Goal: Transaction & Acquisition: Subscribe to service/newsletter

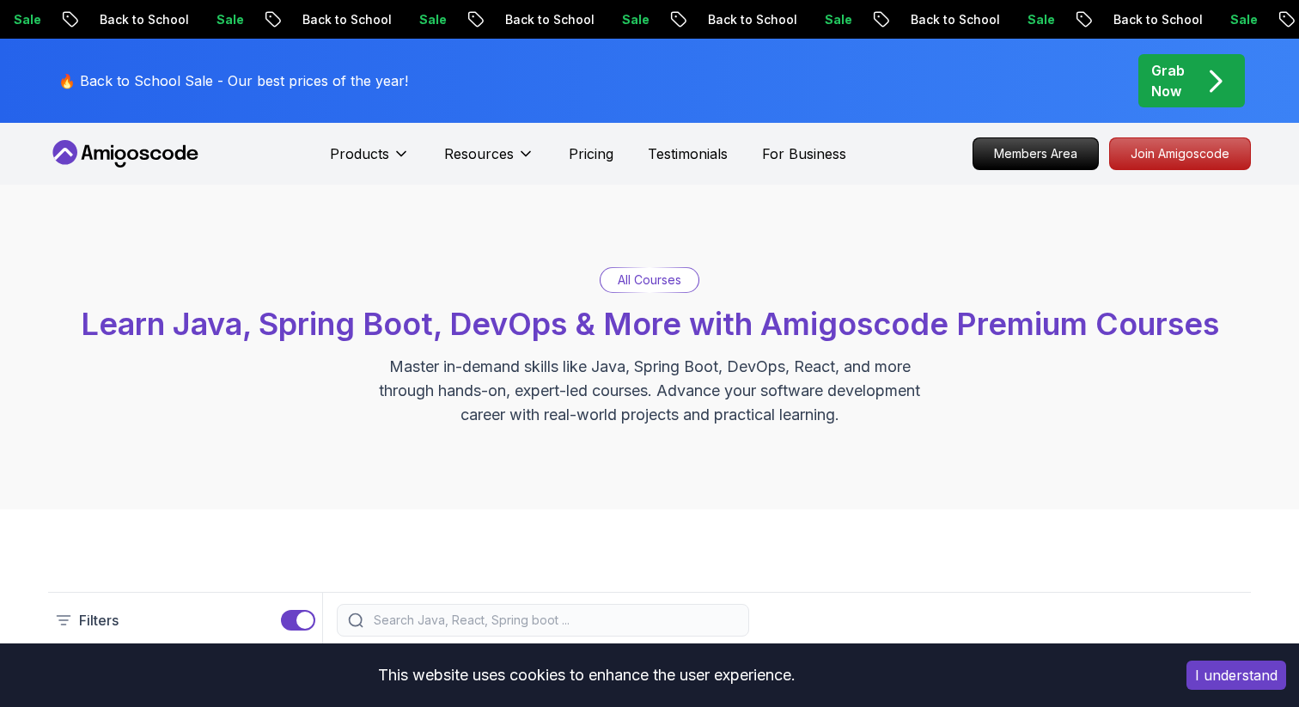
click at [1215, 82] on icon "pre-order" at bounding box center [1216, 81] width 34 height 34
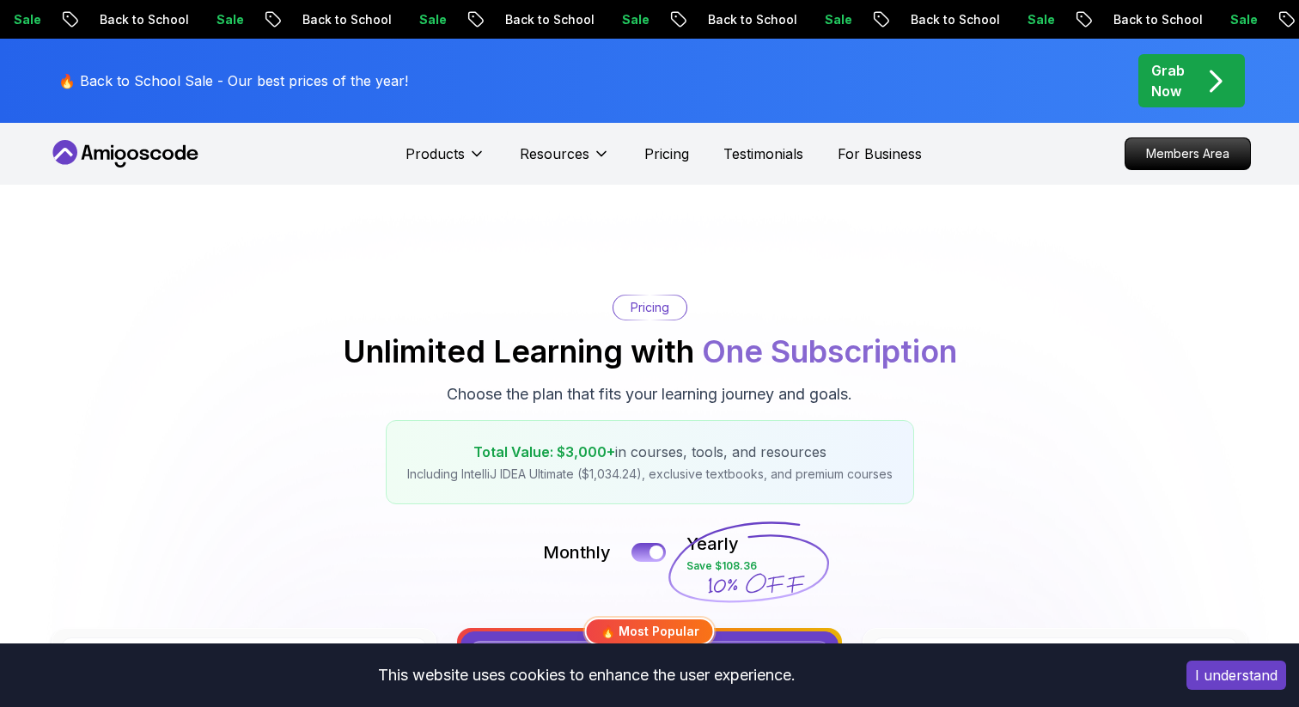
click at [1224, 79] on icon "pre-order" at bounding box center [1216, 81] width 34 height 34
click at [663, 152] on p "Pricing" at bounding box center [666, 153] width 45 height 21
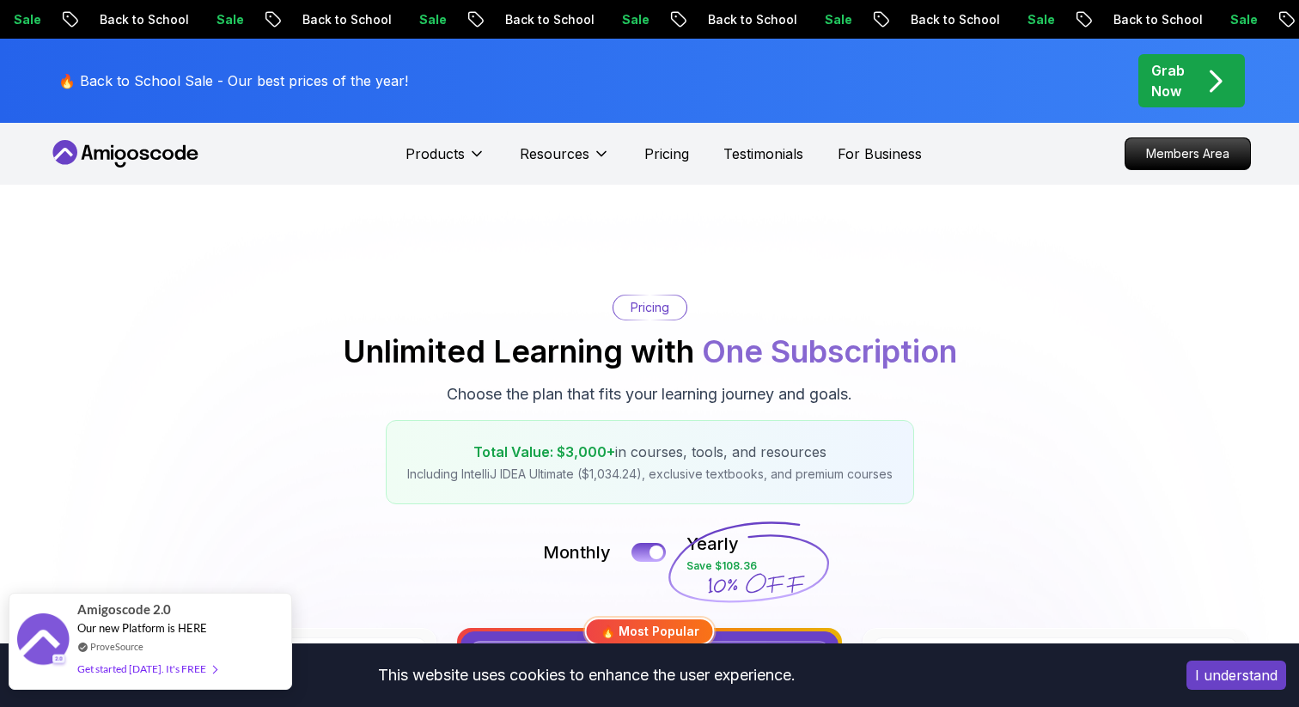
click at [168, 665] on div "Get started [DATE]. It's FREE" at bounding box center [146, 669] width 139 height 20
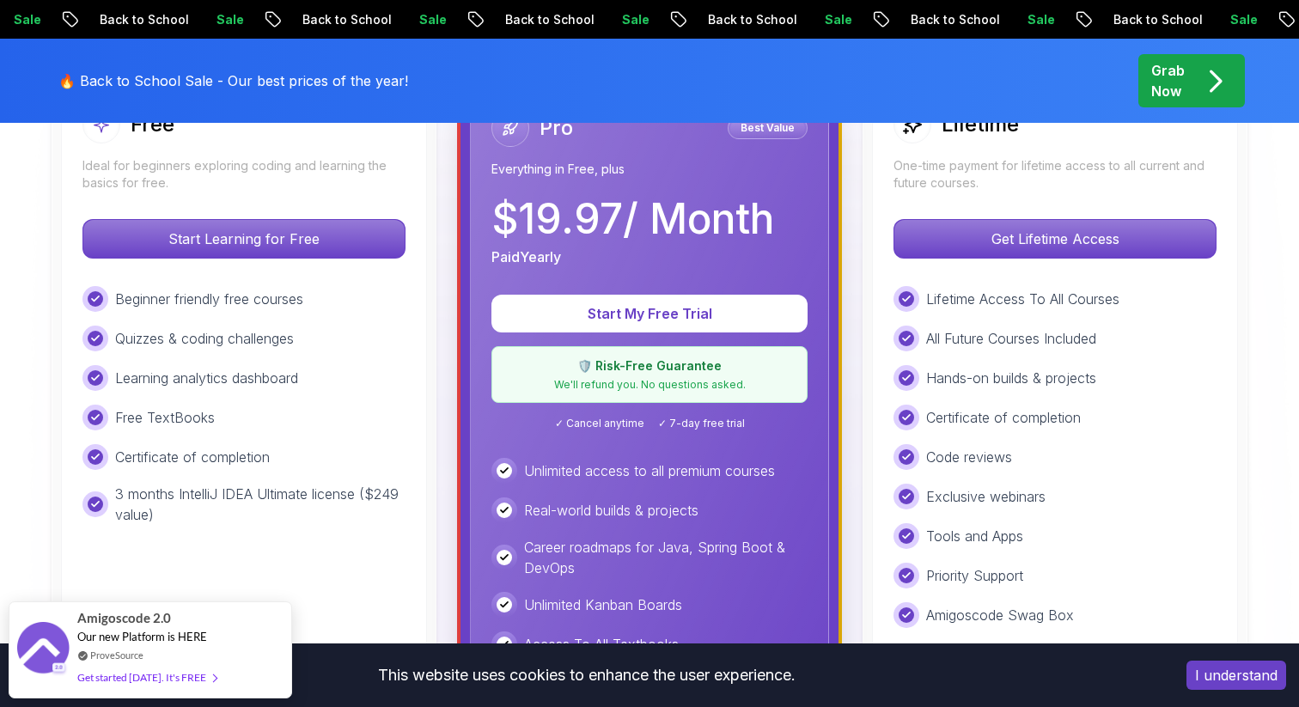
scroll to position [554, 0]
